Goal: Navigation & Orientation: Go to known website

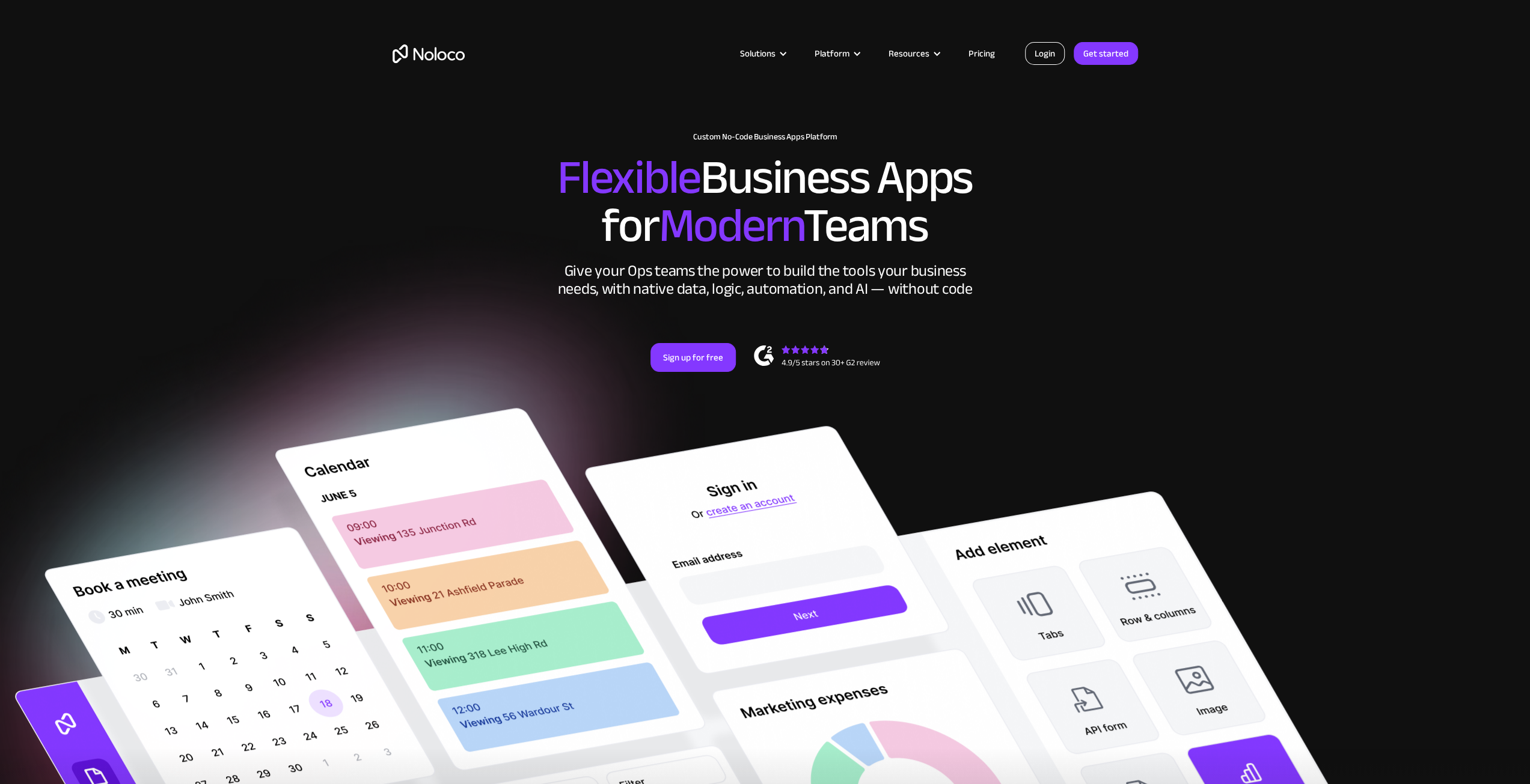
click at [1041, 42] on link "Login" at bounding box center [1045, 54] width 40 height 23
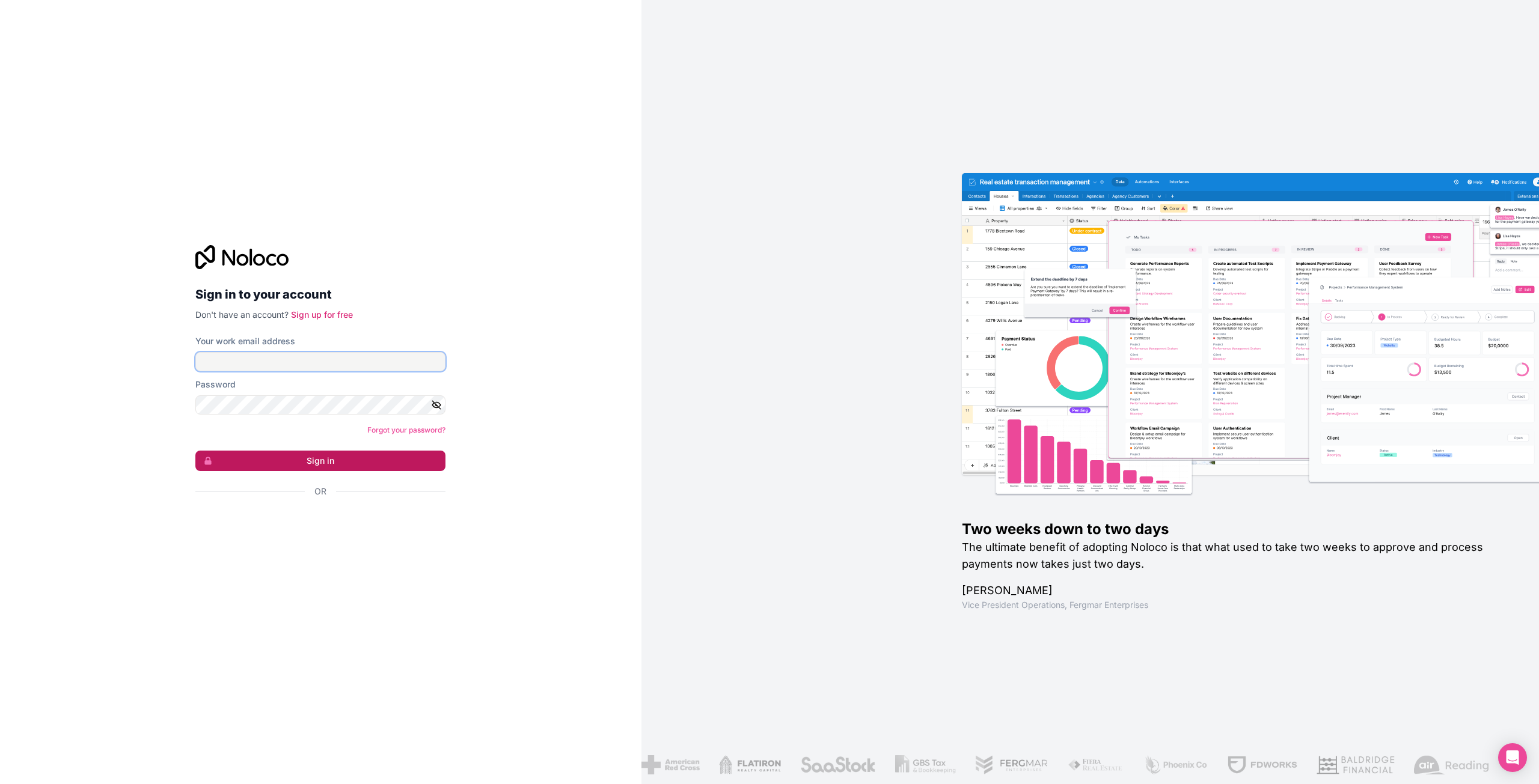
type input "[PERSON_NAME][EMAIL_ADDRESS][DOMAIN_NAME]"
click at [316, 463] on button "Sign in" at bounding box center [320, 461] width 250 height 21
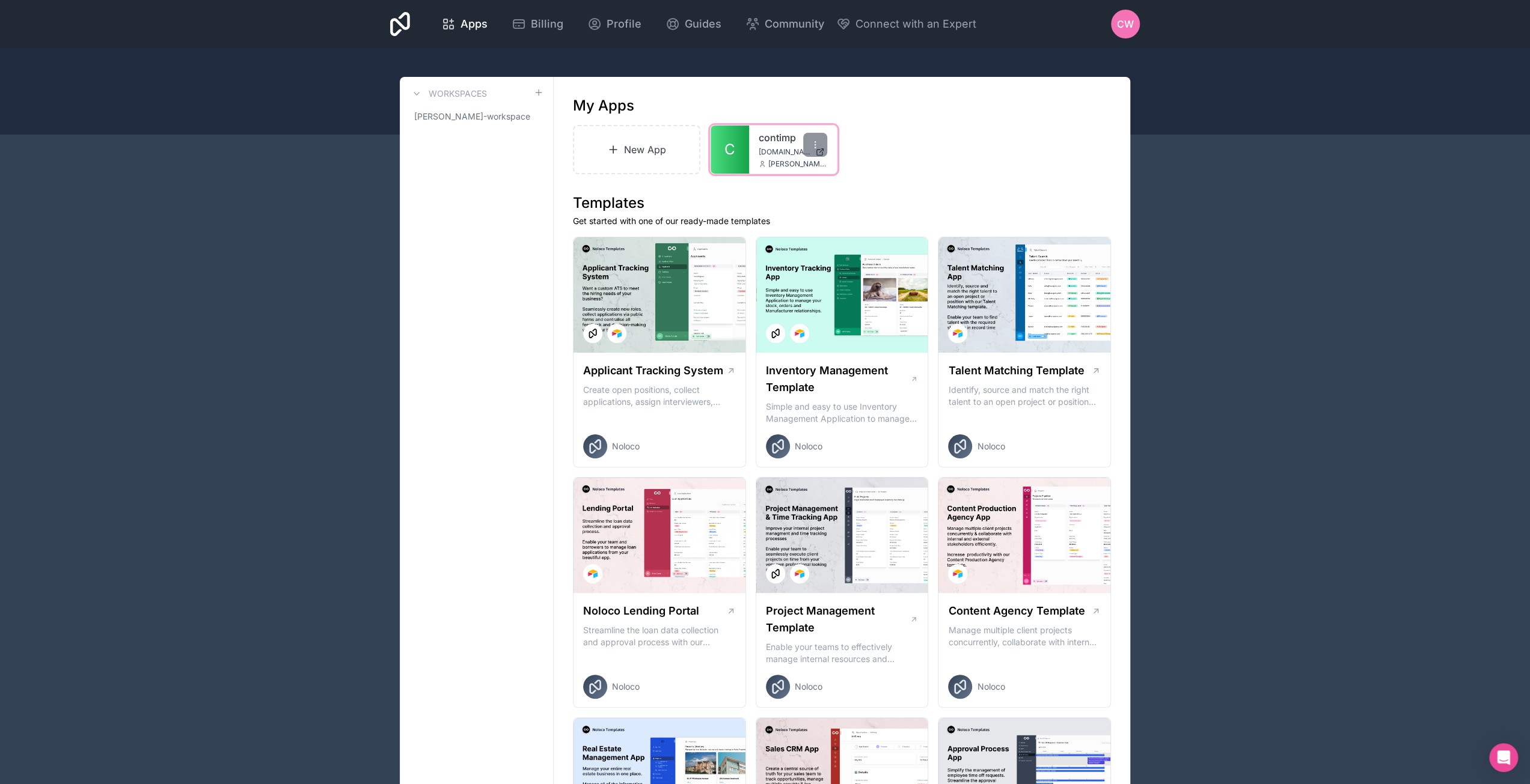
click at [770, 160] on span "[PERSON_NAME][EMAIL_ADDRESS][DOMAIN_NAME]" at bounding box center [798, 164] width 59 height 10
click at [748, 145] on link "C" at bounding box center [730, 150] width 39 height 48
